Goal: Task Accomplishment & Management: Manage account settings

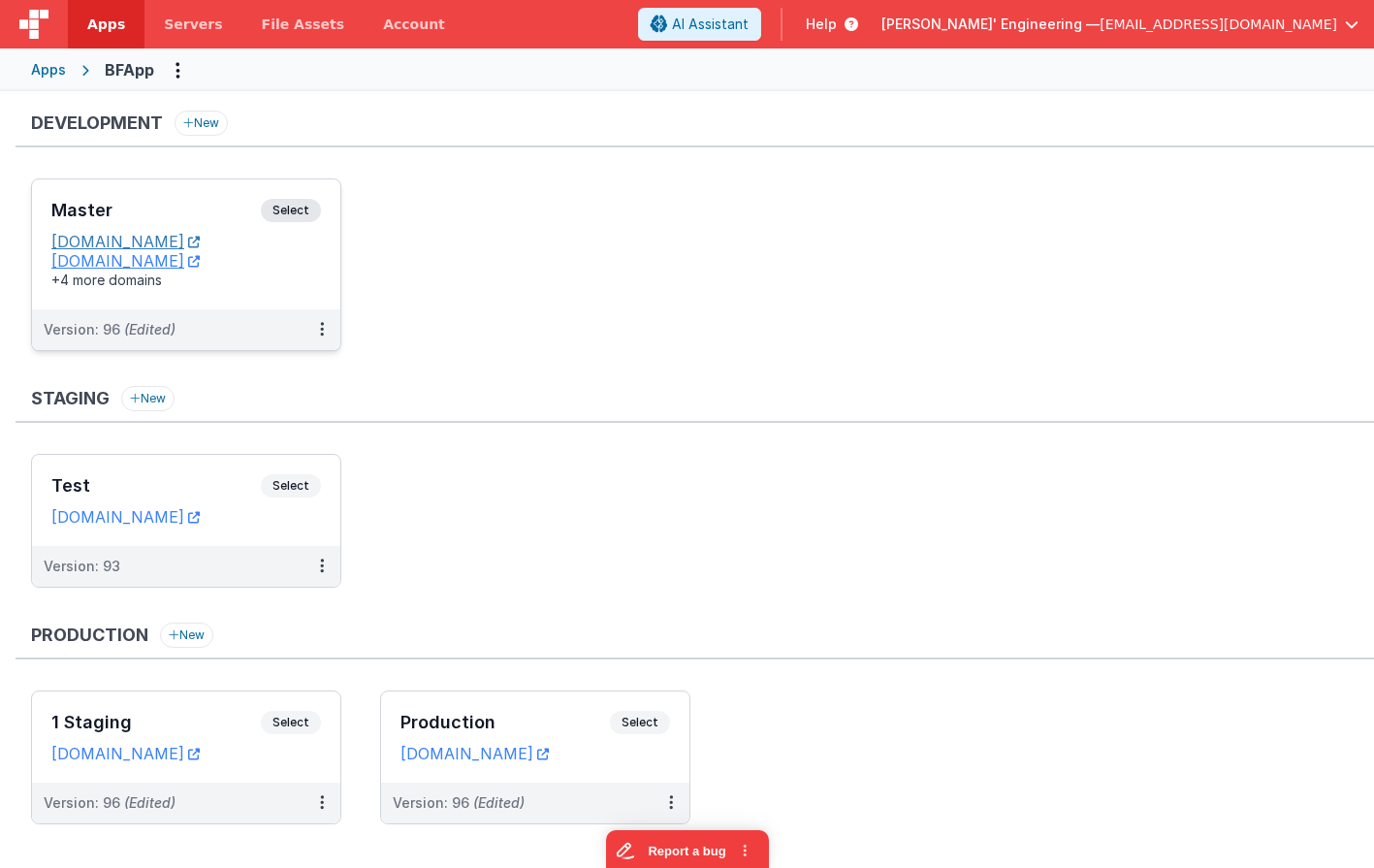
click at [189, 233] on link "[DOMAIN_NAME]" at bounding box center [125, 242] width 148 height 20
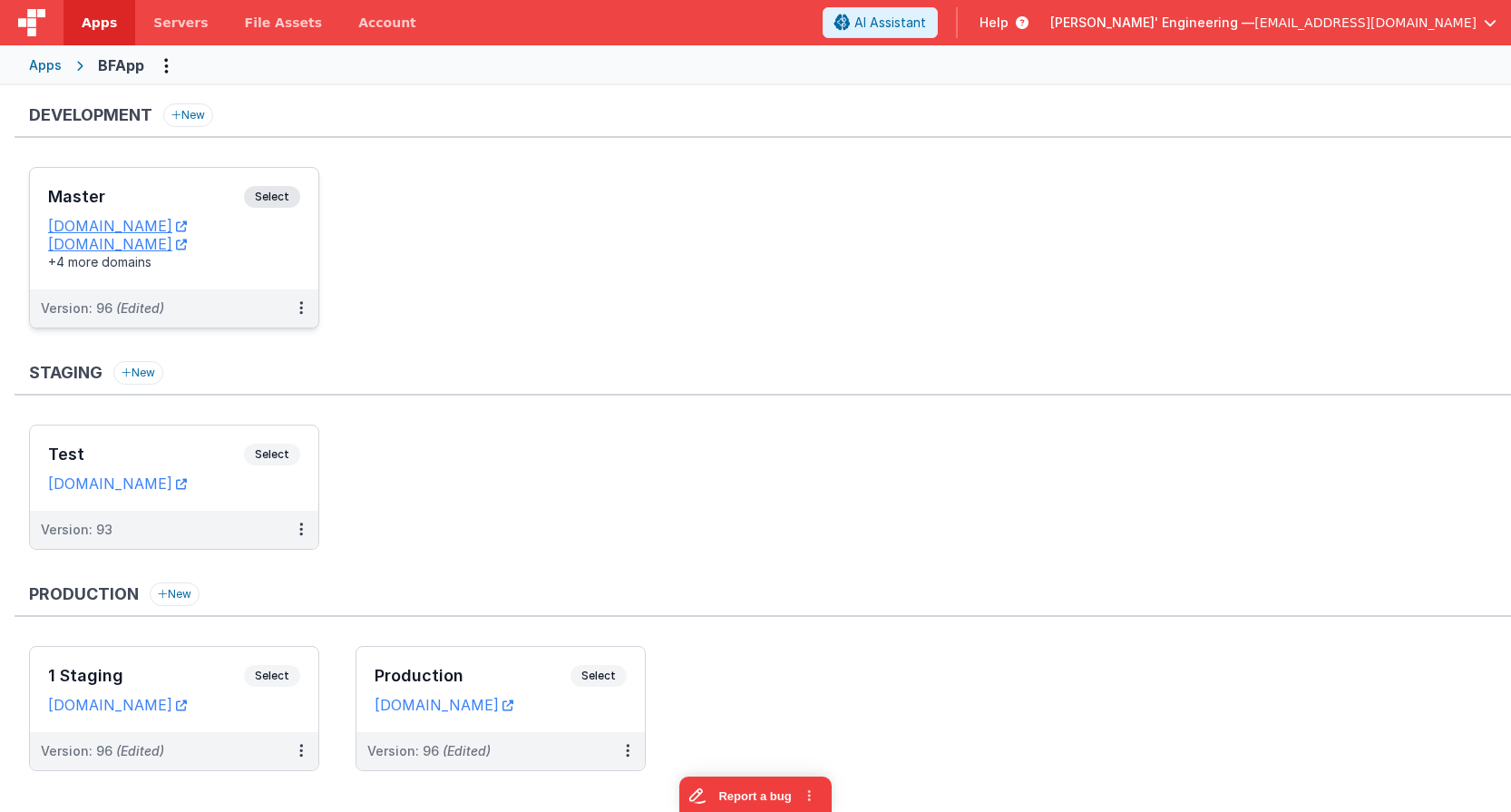
click at [275, 184] on div "Master Select URLs [DOMAIN_NAME] [DOMAIN_NAME] +4 more domains" at bounding box center [174, 229] width 288 height 122
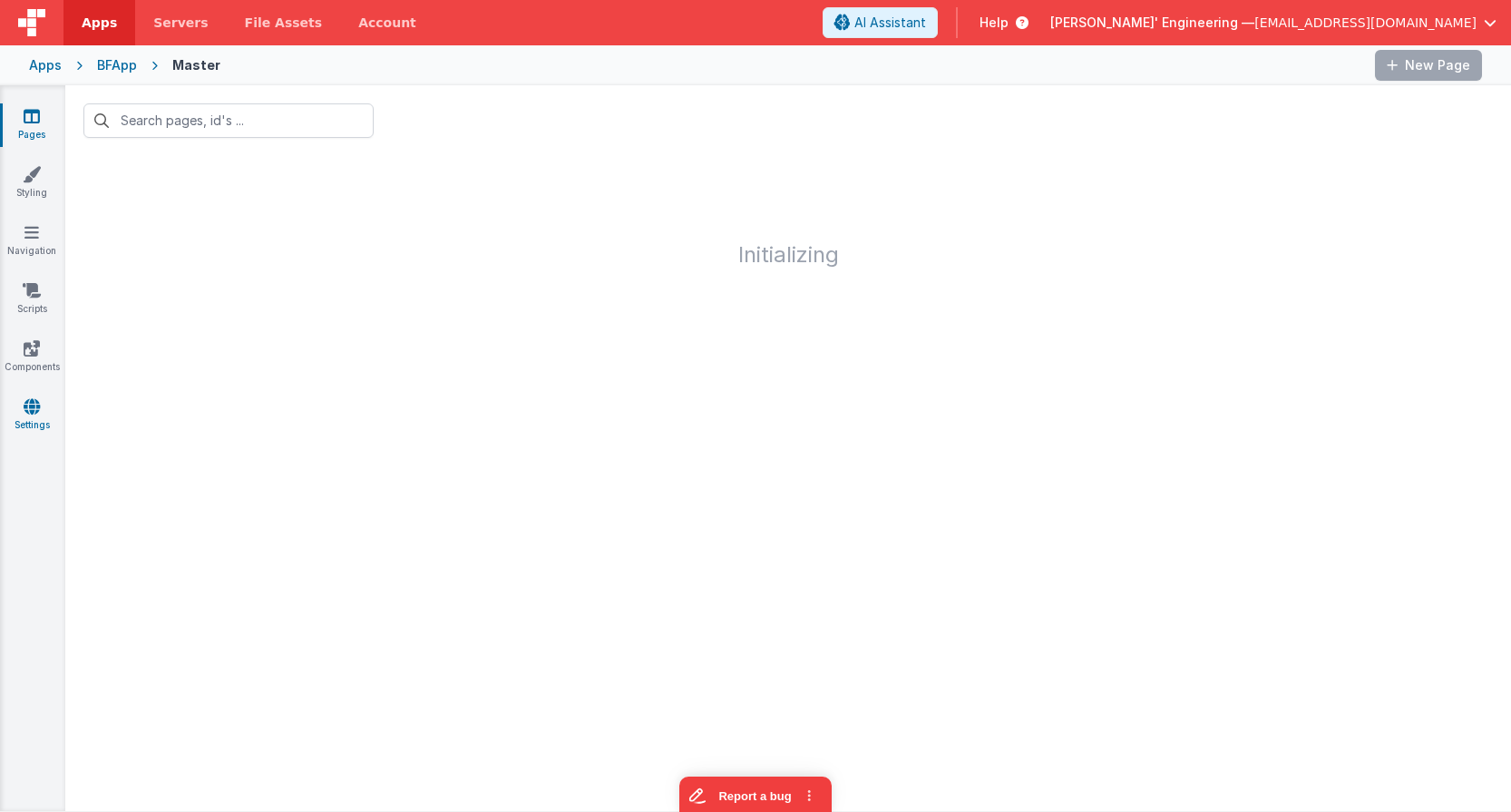
click at [22, 409] on link "Settings" at bounding box center [31, 415] width 66 height 36
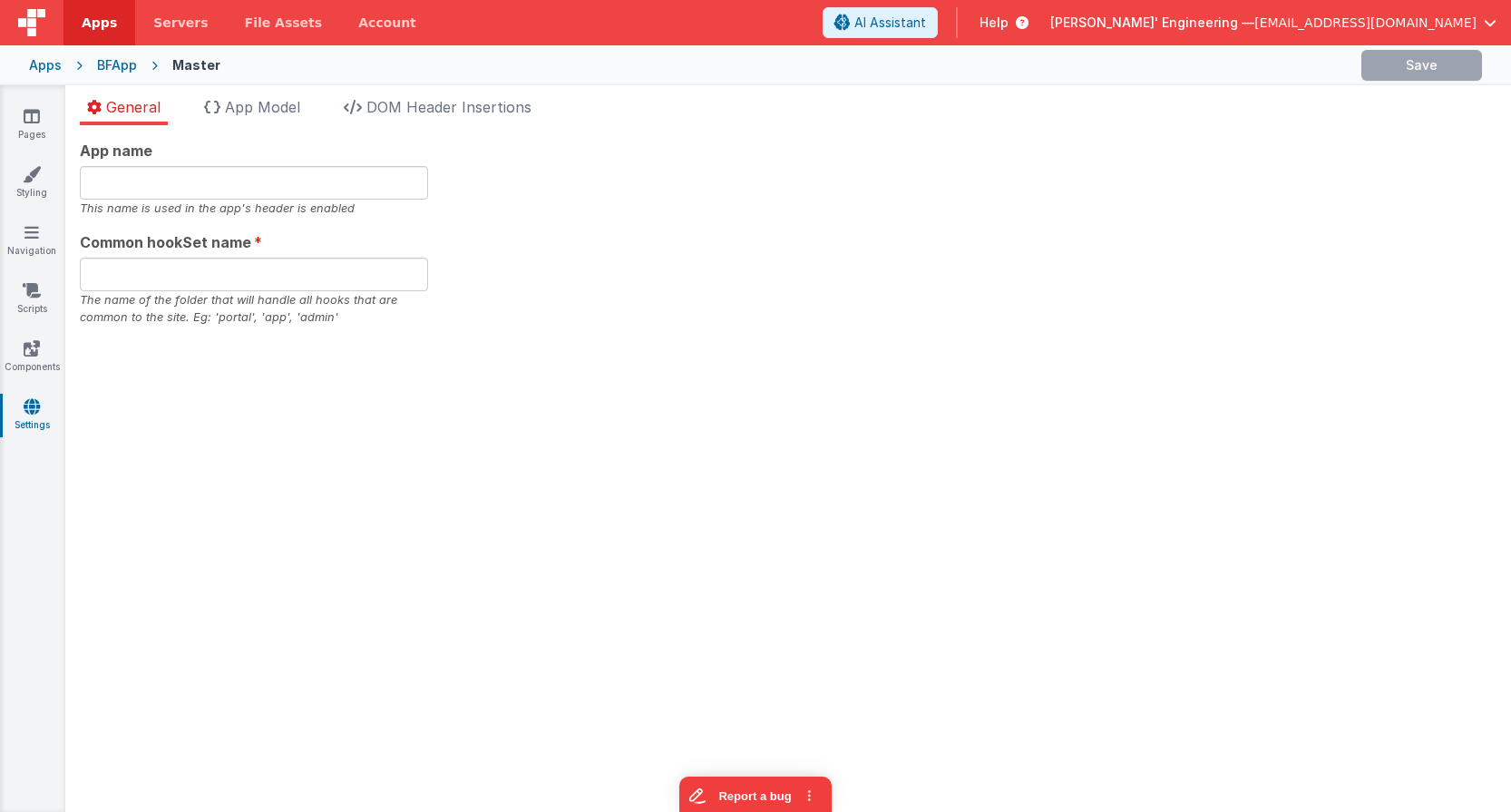
type input "bfapp"
click at [1285, 67] on icon "Options" at bounding box center [1473, 66] width 18 height 37
click at [1285, 108] on link "Rollback" at bounding box center [1402, 107] width 160 height 34
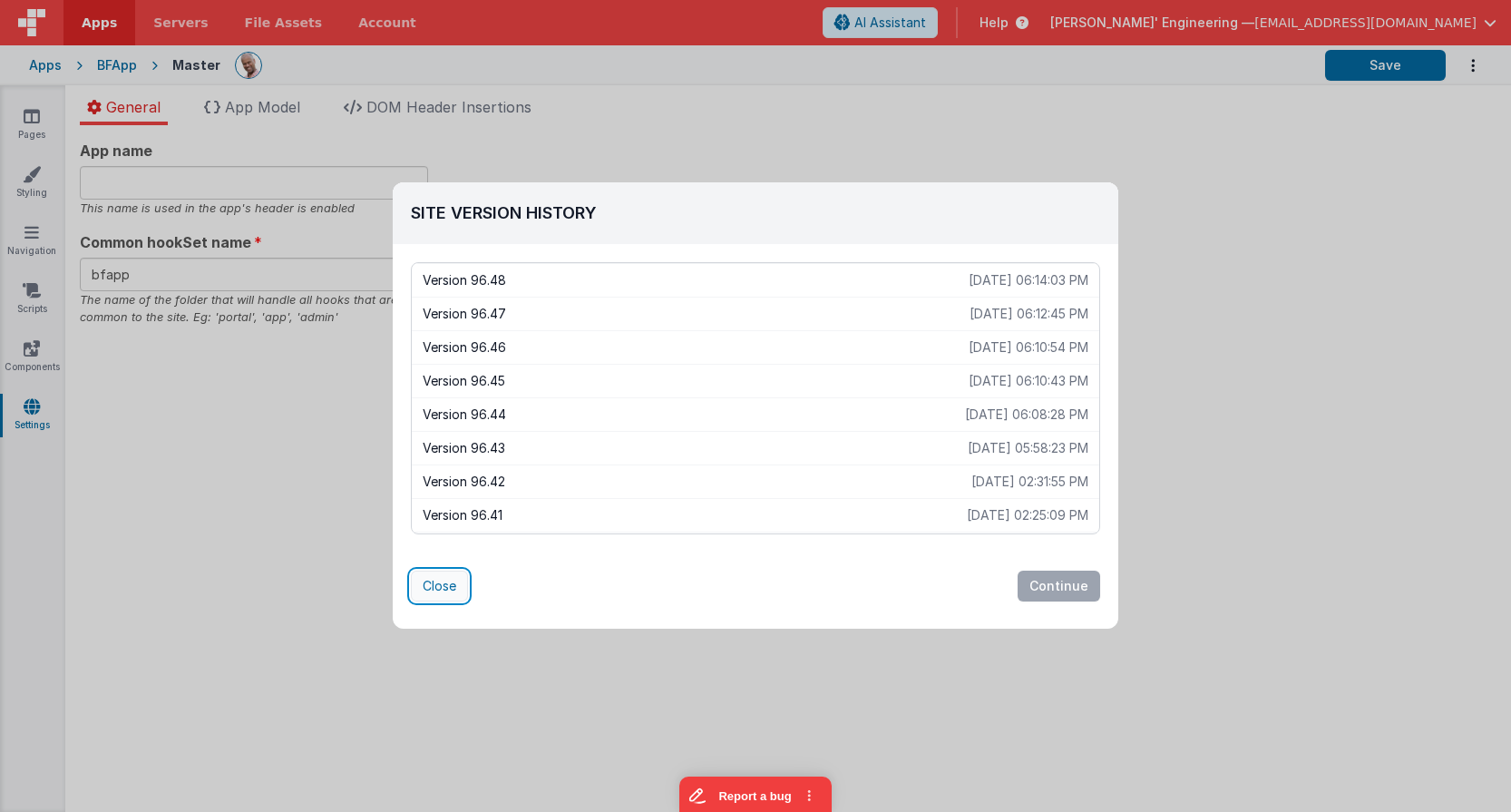
click at [436, 593] on button "Close" at bounding box center [440, 585] width 57 height 30
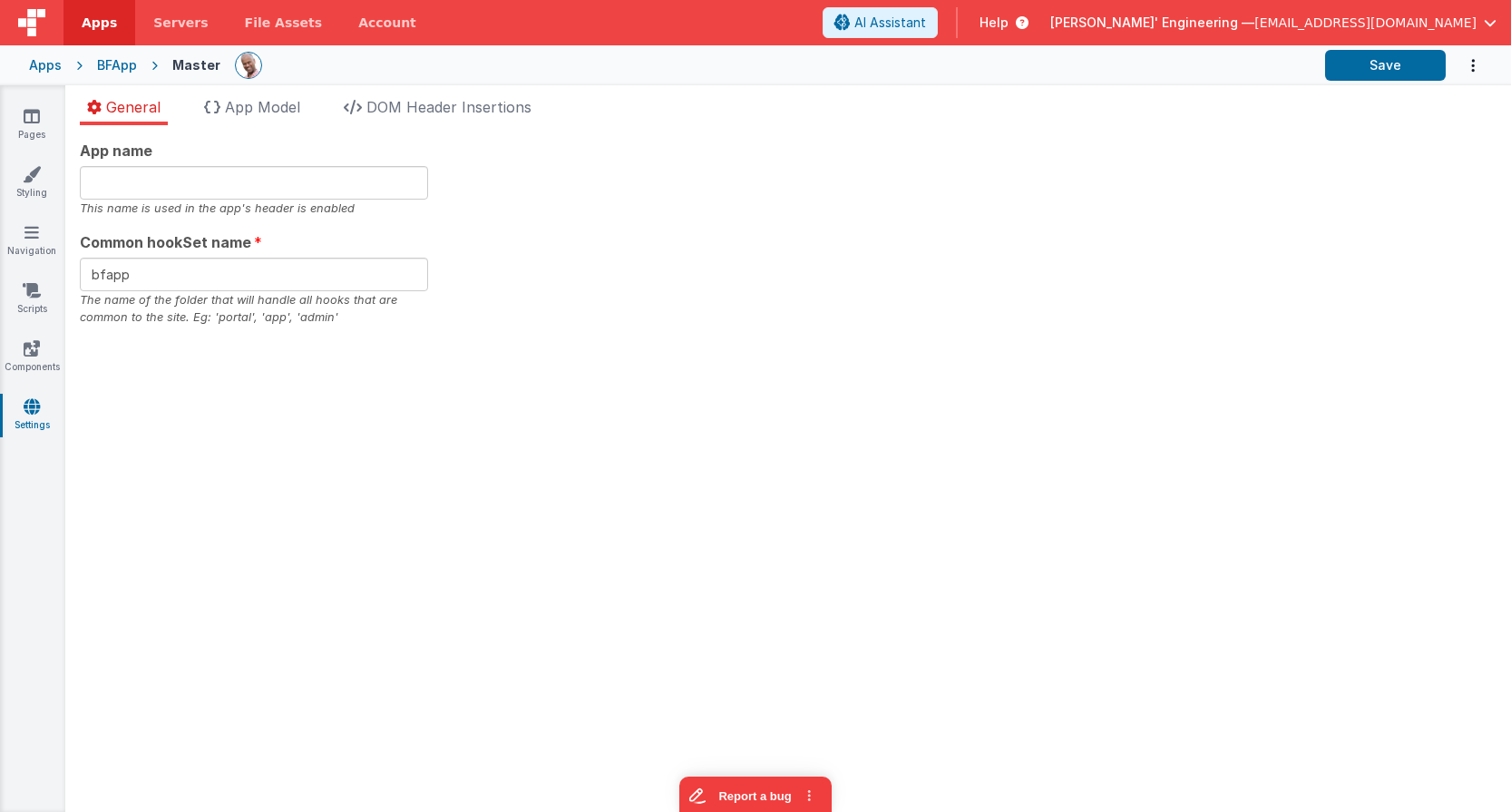
drag, startPoint x: 436, startPoint y: 593, endPoint x: 455, endPoint y: 586, distance: 20.2
click at [436, 593] on div "App name This name is used in the app's header is enabled Common hookSet name b…" at bounding box center [788, 467] width 1446 height 686
click at [1285, 67] on button "Save" at bounding box center [1385, 65] width 121 height 30
click at [1285, 63] on icon "Options" at bounding box center [1473, 66] width 18 height 37
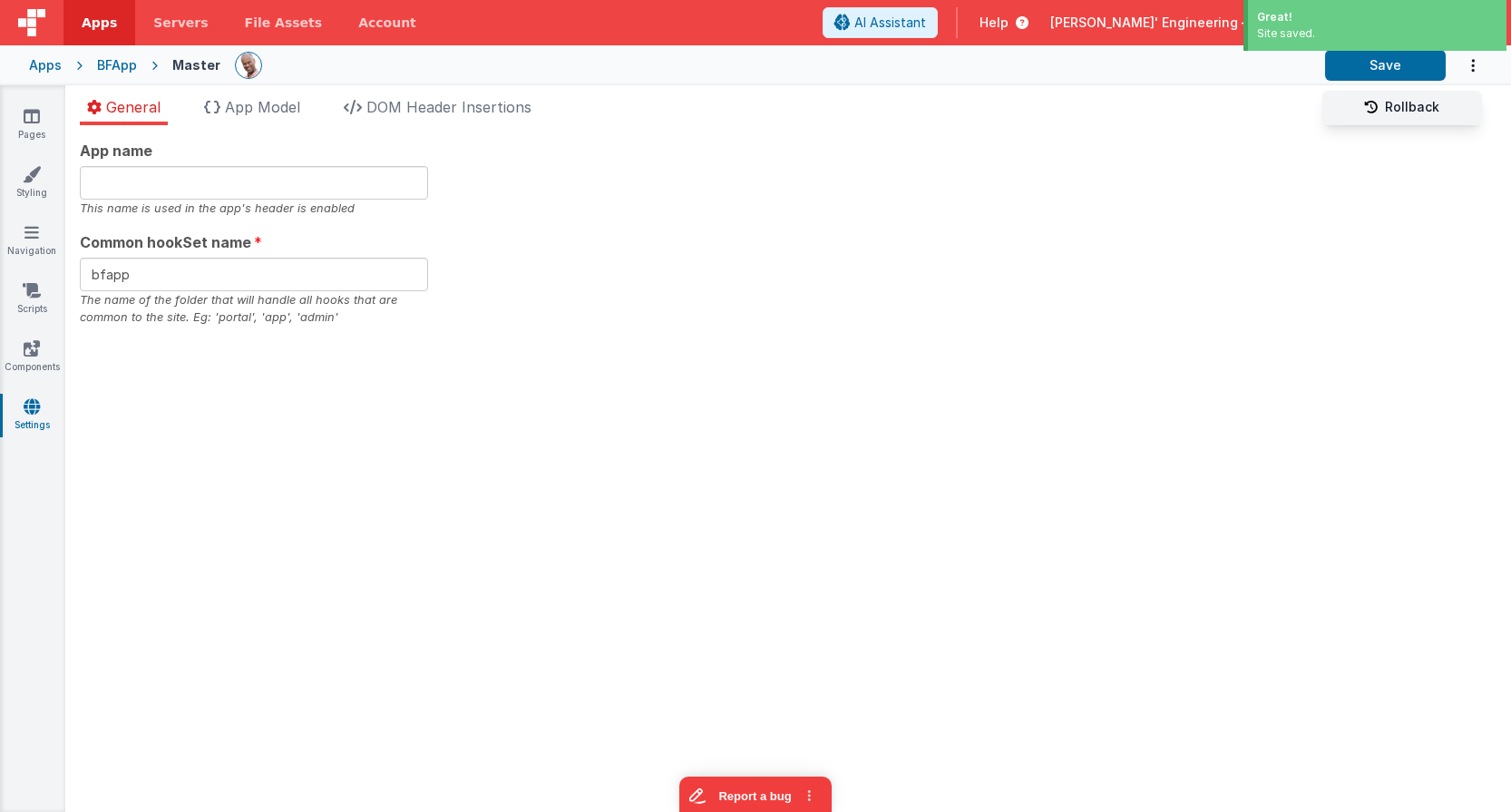
click at [1285, 118] on link "Rollback" at bounding box center [1402, 107] width 160 height 34
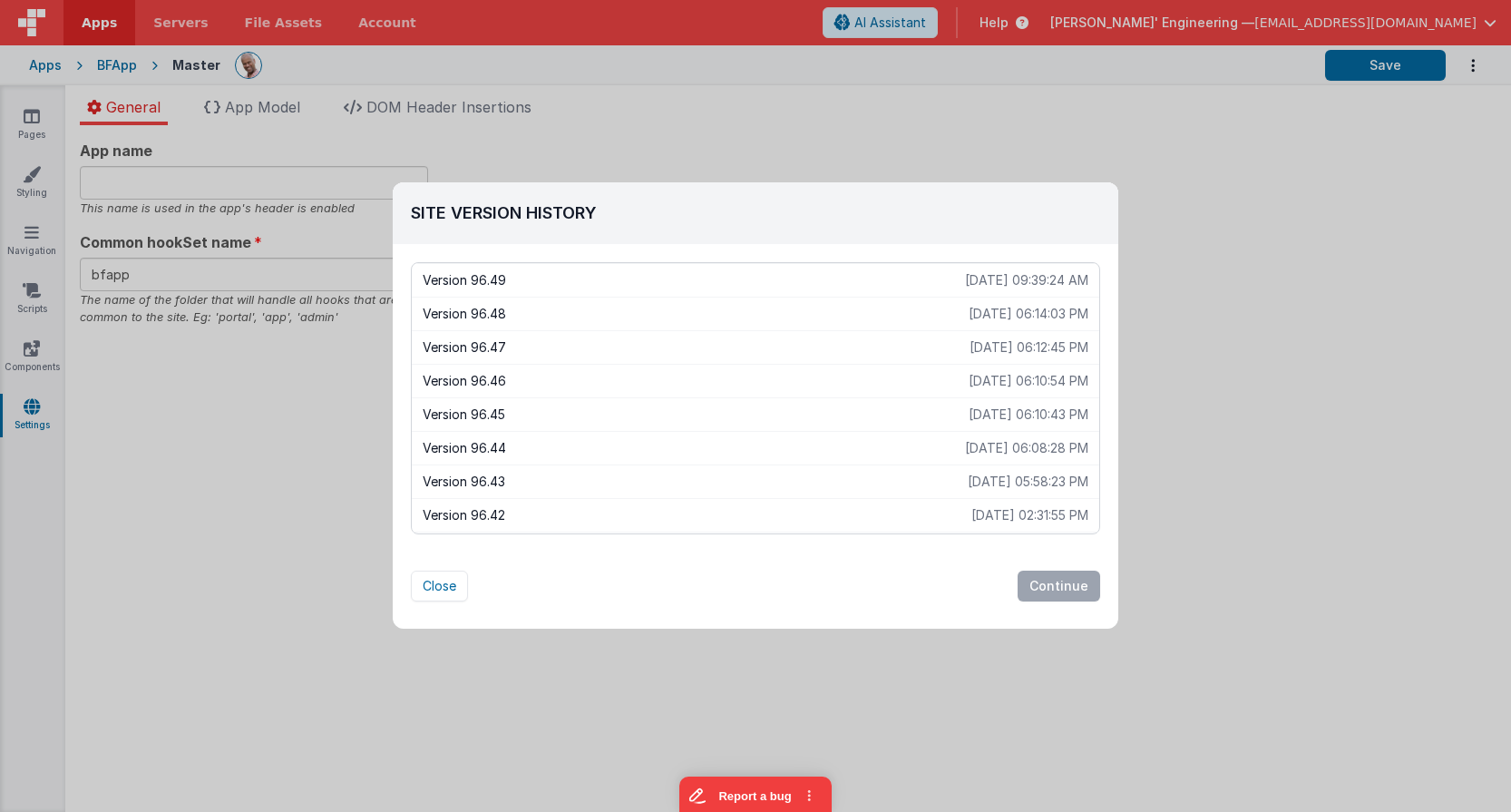
click at [494, 347] on p "Version 96.47" at bounding box center [696, 347] width 547 height 18
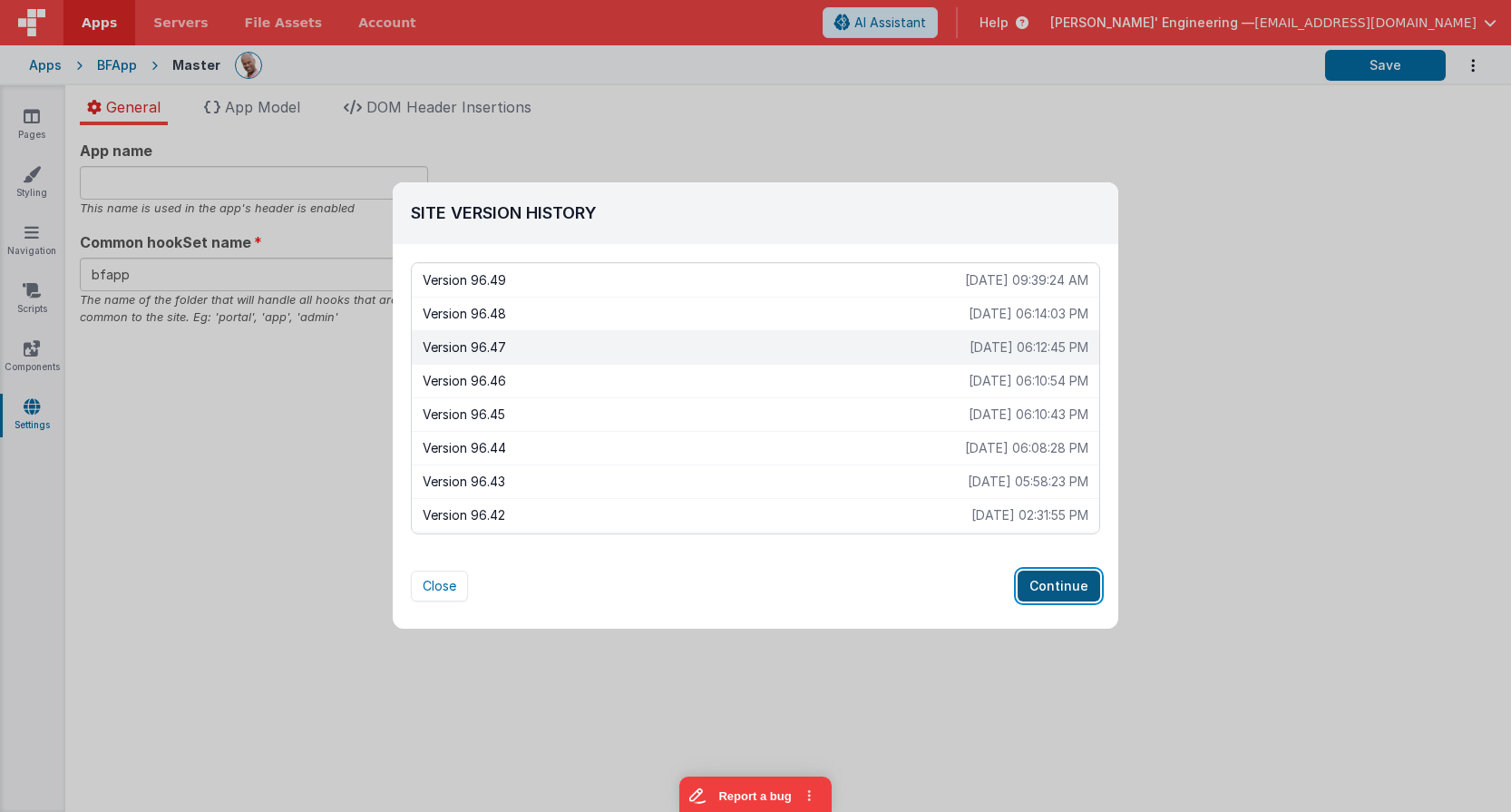
click at [1053, 584] on button "Continue" at bounding box center [1058, 585] width 82 height 30
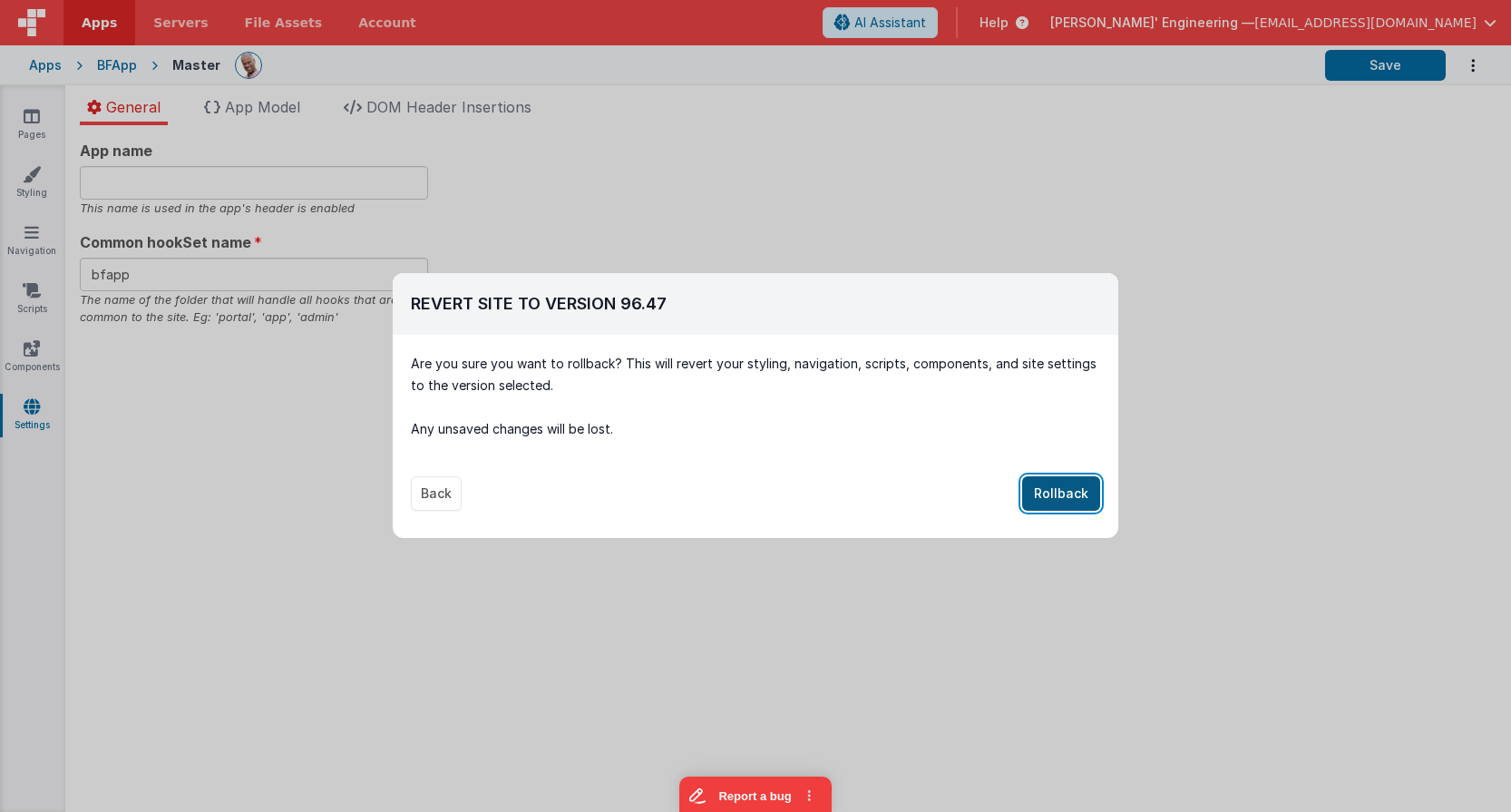
click at [1061, 495] on button "Rollback" at bounding box center [1061, 492] width 78 height 34
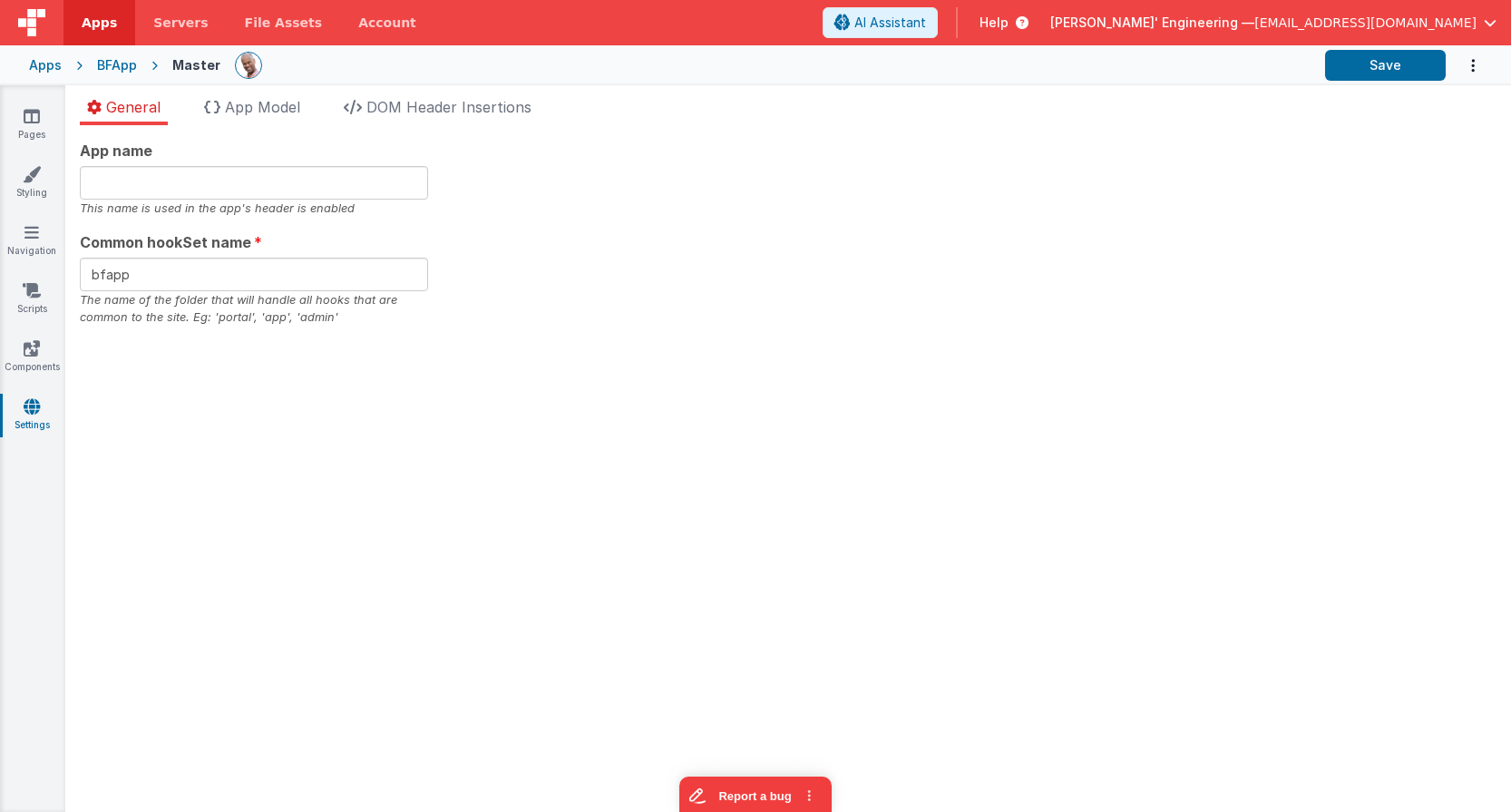
click at [1060, 495] on div "App name This name is used in the app's header is enabled Common hookSet name b…" at bounding box center [788, 467] width 1446 height 686
click at [1285, 67] on div "Apps BFApp Master Save" at bounding box center [755, 65] width 1511 height 40
click at [1285, 67] on icon "Options" at bounding box center [1473, 66] width 18 height 37
click at [1285, 112] on link "Rollback" at bounding box center [1402, 107] width 160 height 34
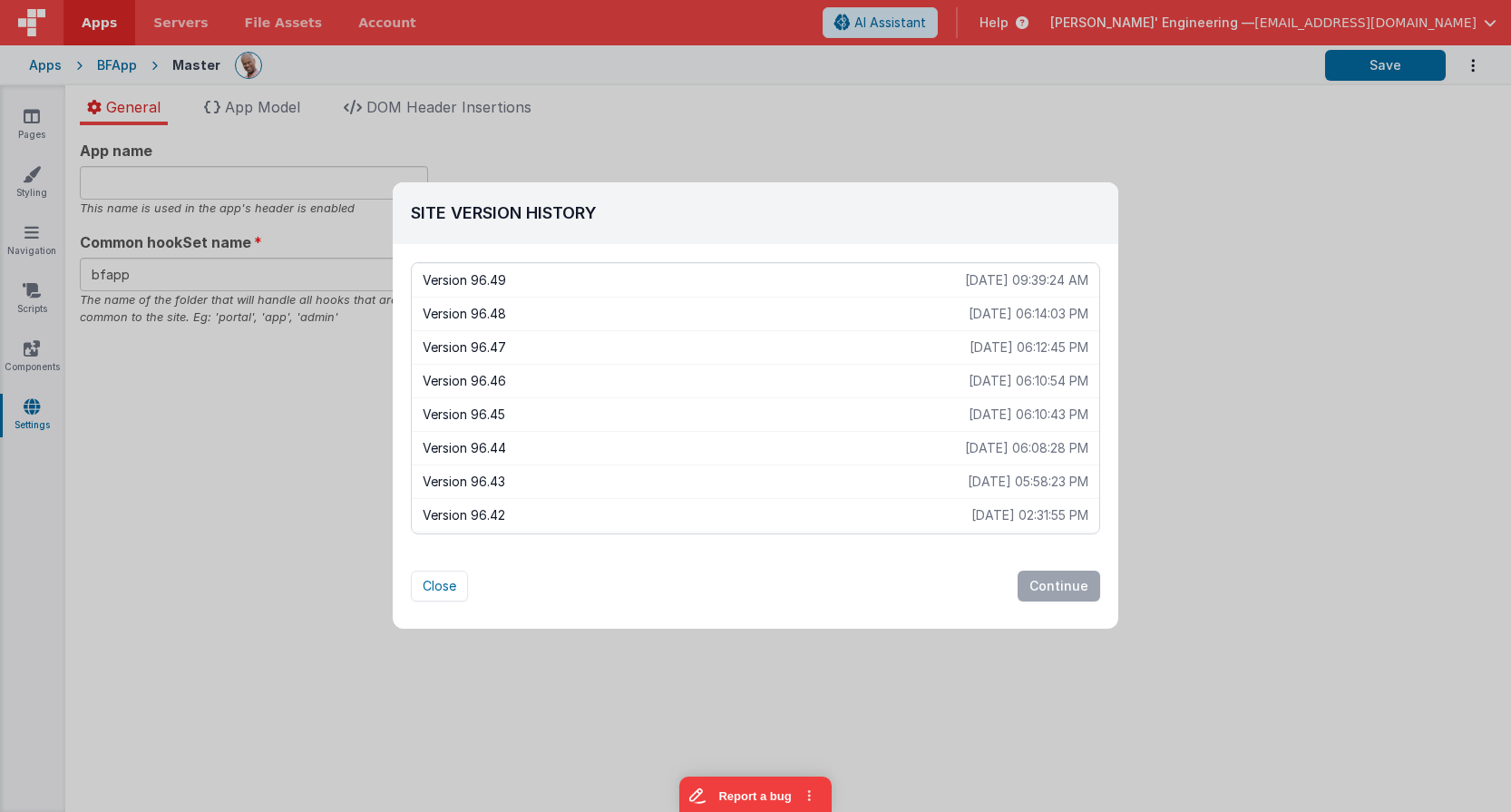
click at [830, 317] on p "Version 96.48" at bounding box center [695, 314] width 546 height 18
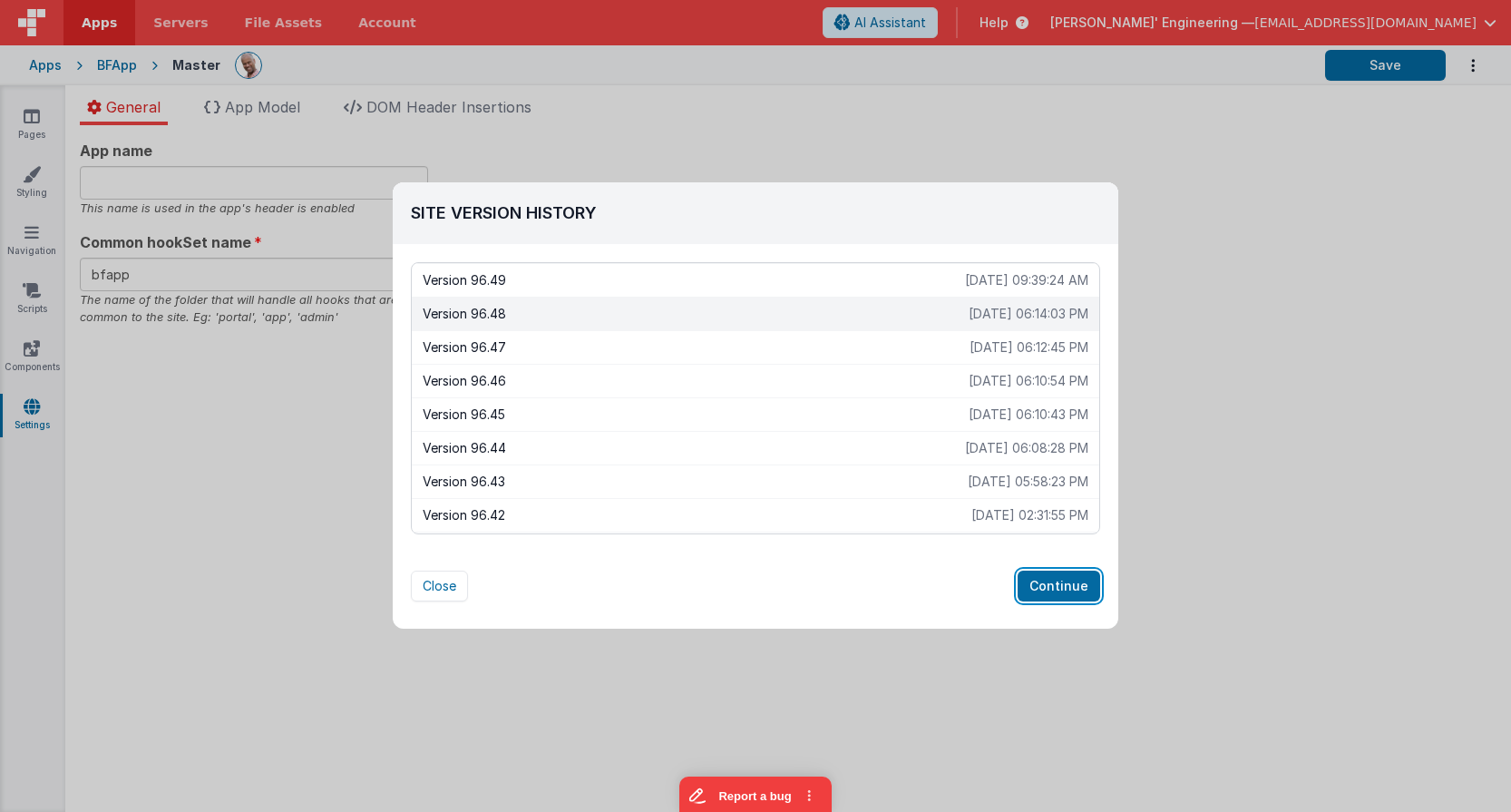
click at [1055, 577] on button "Continue" at bounding box center [1058, 585] width 82 height 30
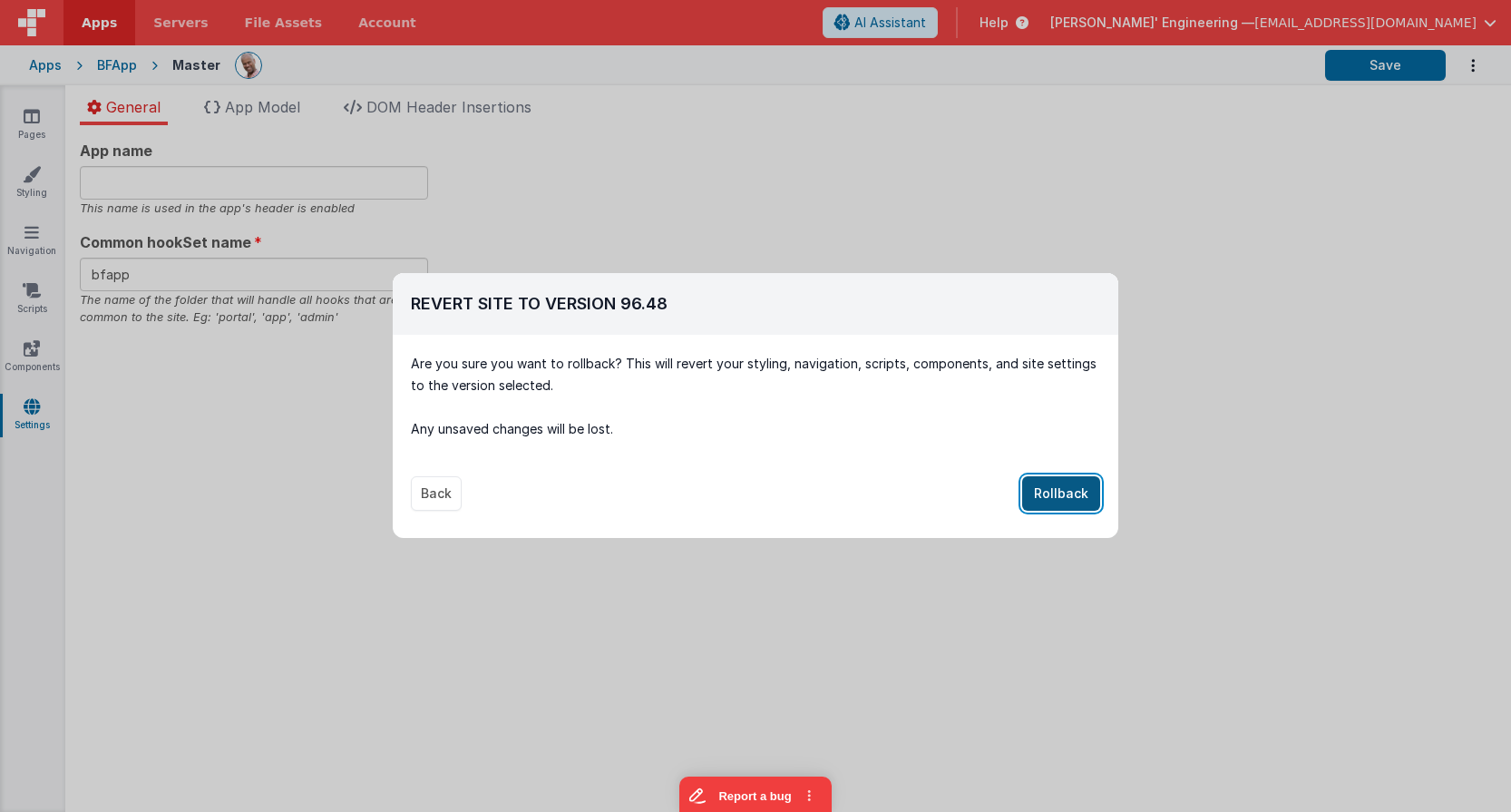
click at [1071, 496] on button "Rollback" at bounding box center [1061, 492] width 78 height 34
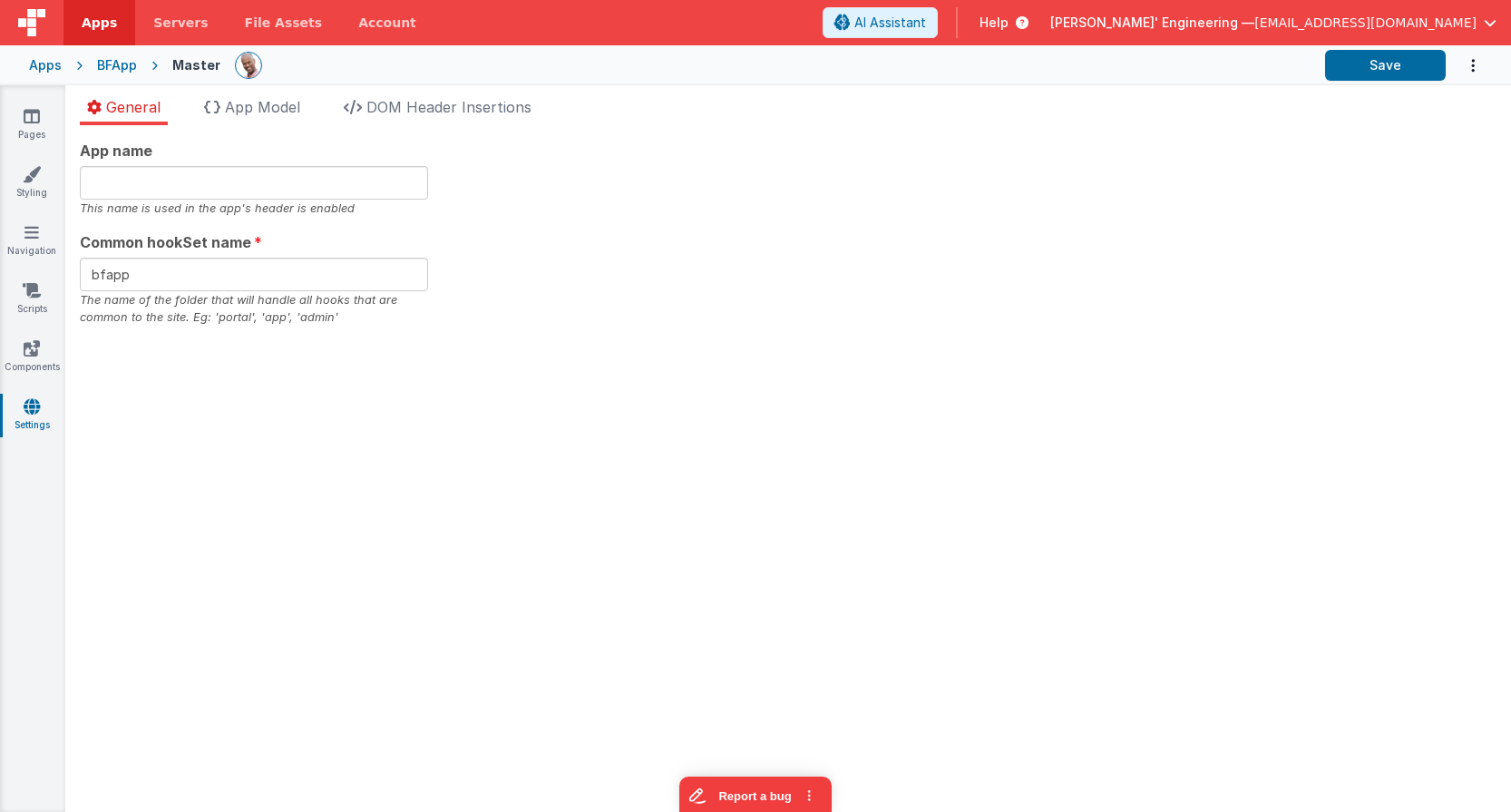
click at [198, 202] on div "This name is used in the app's header is enabled" at bounding box center [253, 208] width 348 height 18
click at [207, 196] on input "text" at bounding box center [253, 183] width 348 height 33
type input "xxx"
click at [1285, 66] on icon "Options" at bounding box center [1473, 66] width 18 height 37
click at [1285, 107] on link "Rollback" at bounding box center [1402, 107] width 160 height 34
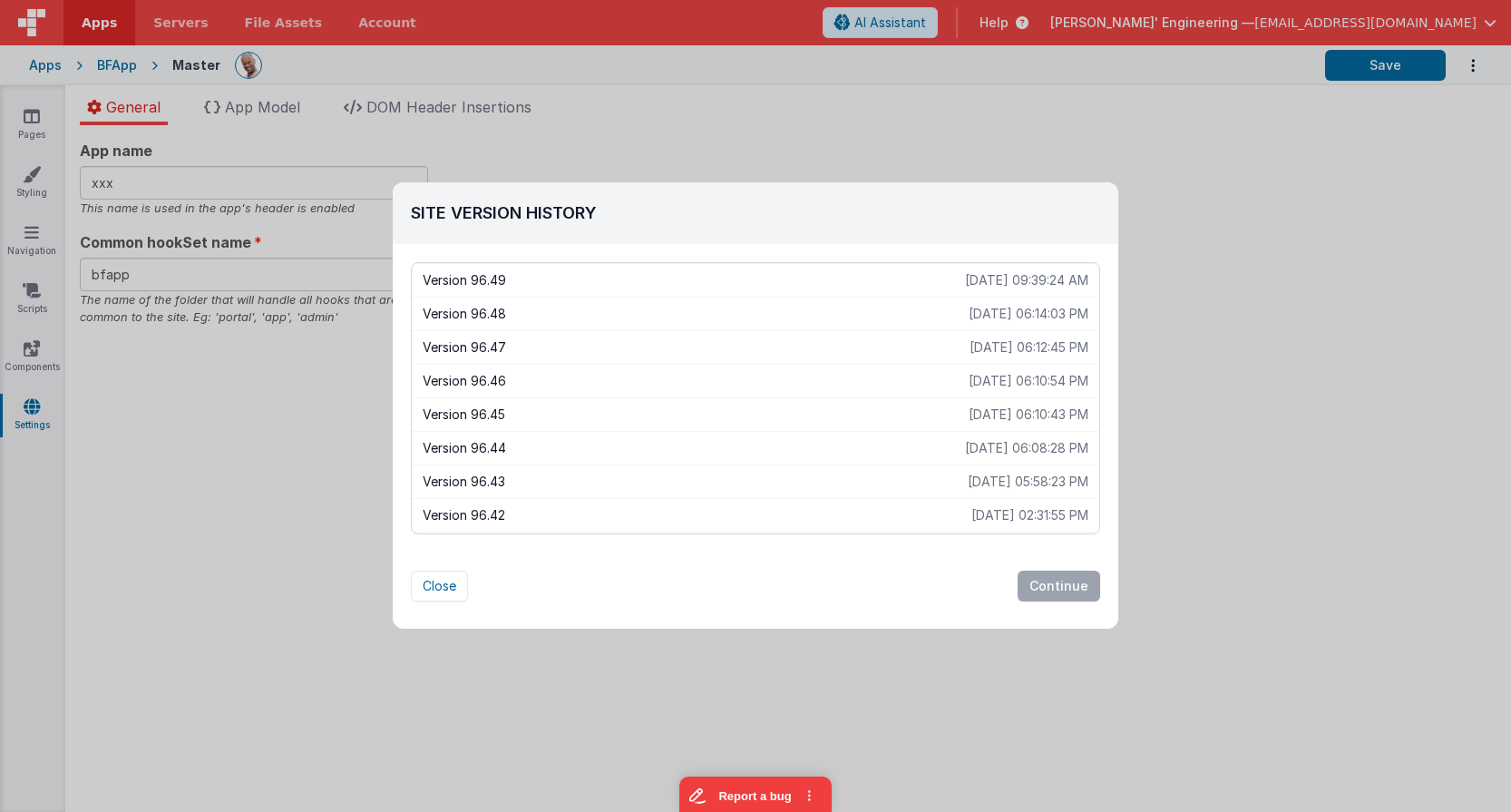
click at [528, 317] on p "Version 96.48" at bounding box center [695, 314] width 546 height 18
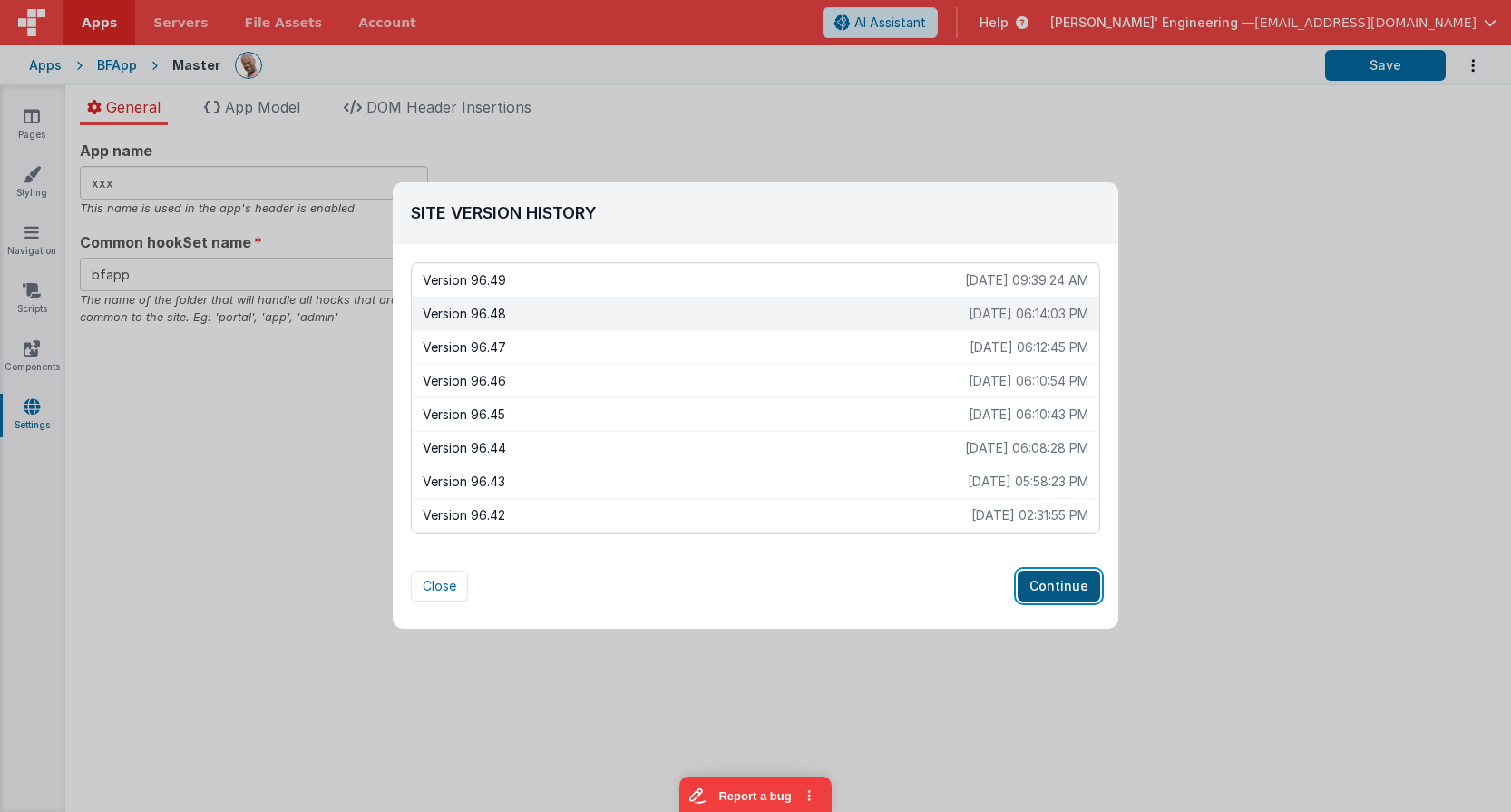
click at [1062, 578] on button "Continue" at bounding box center [1058, 585] width 82 height 30
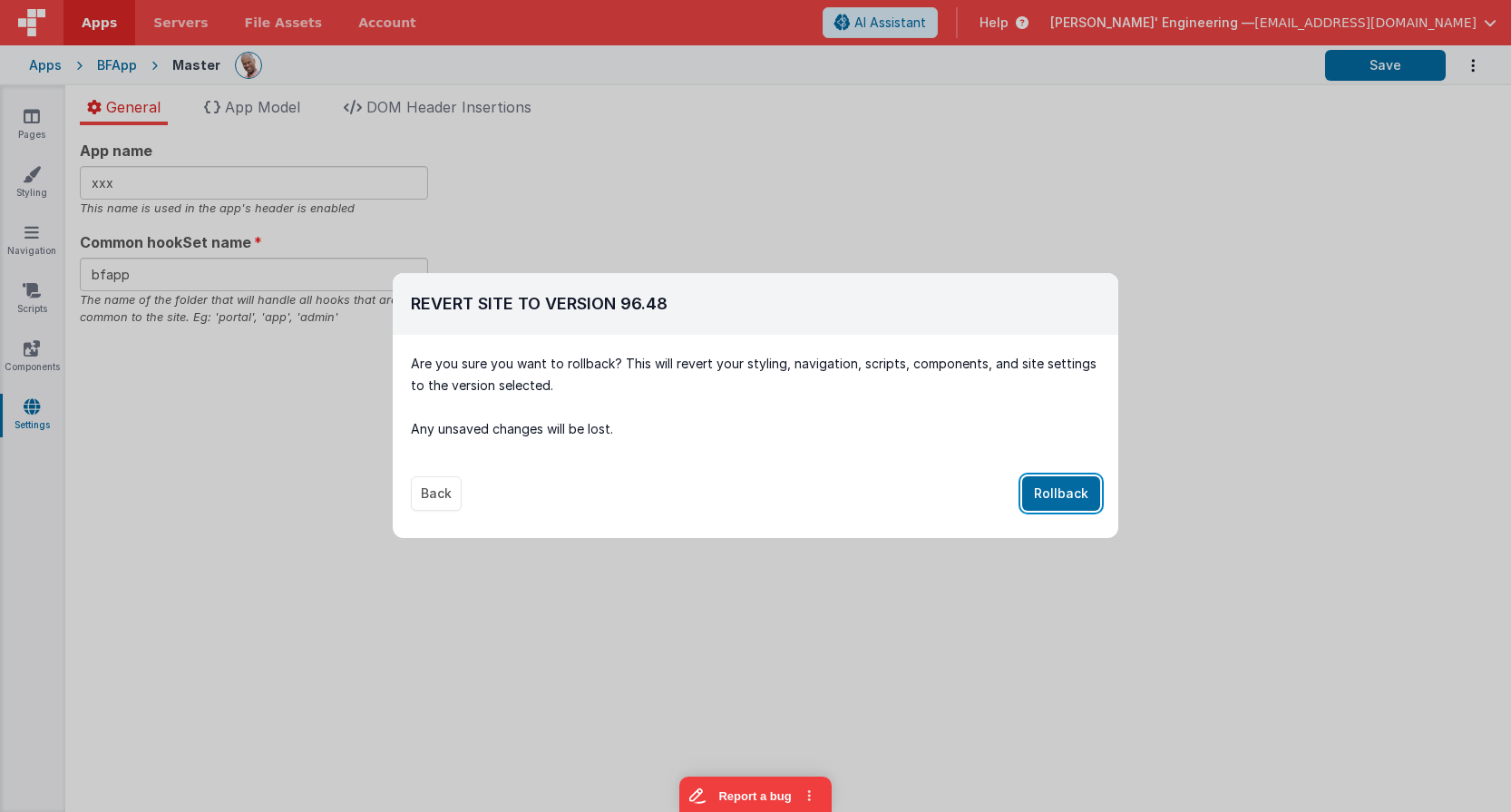
click at [1095, 510] on button "Rollback" at bounding box center [1061, 492] width 78 height 34
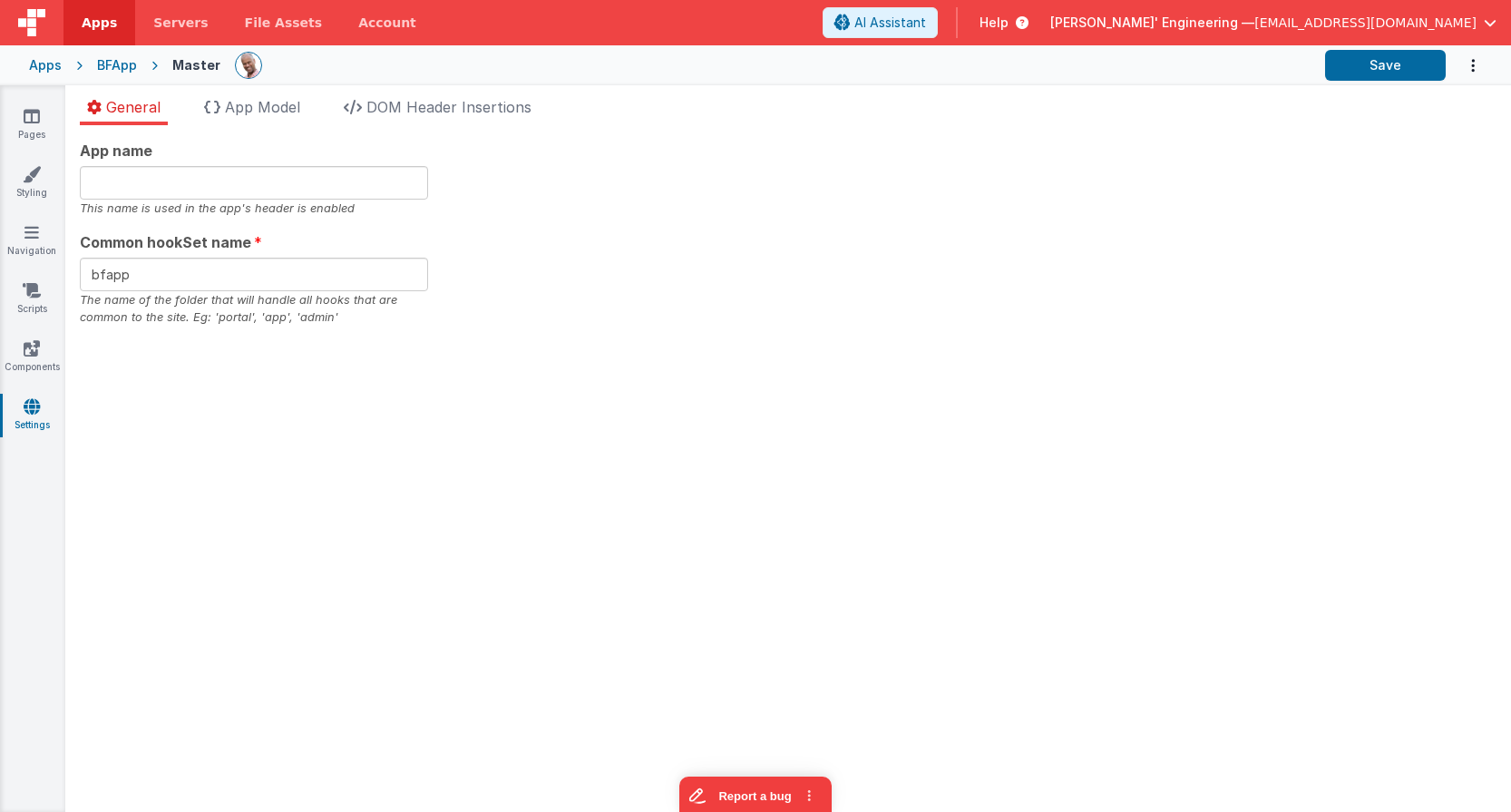
click at [1087, 506] on div "App name This name is used in the app's header is enabled Common hookSet name b…" at bounding box center [788, 467] width 1446 height 686
click at [230, 127] on div "App name This name is used in the app's header is enabled Common hookSet name b…" at bounding box center [788, 467] width 1446 height 686
click at [244, 115] on span "App Model" at bounding box center [262, 107] width 75 height 18
